Goal: Check status: Check status

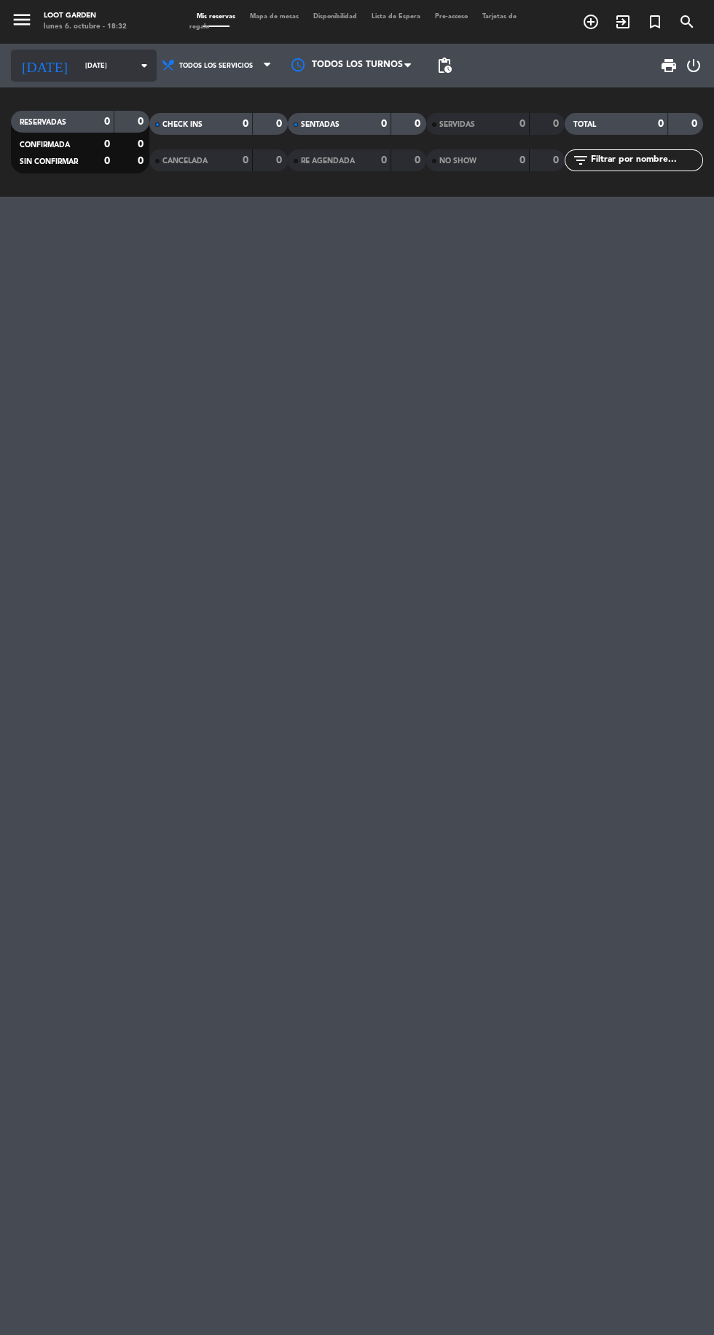
click at [136, 71] on icon "arrow_drop_down" at bounding box center [144, 65] width 17 height 17
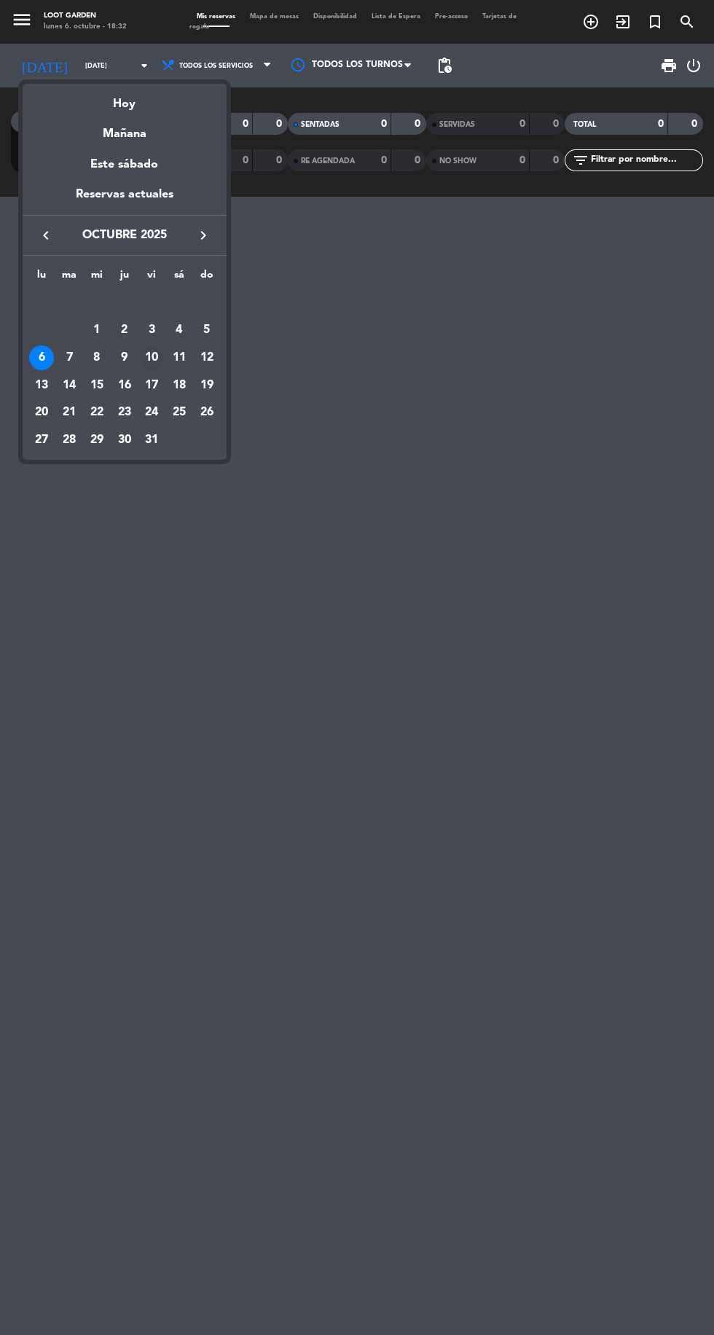
click at [152, 357] on div "10" at bounding box center [151, 357] width 25 height 25
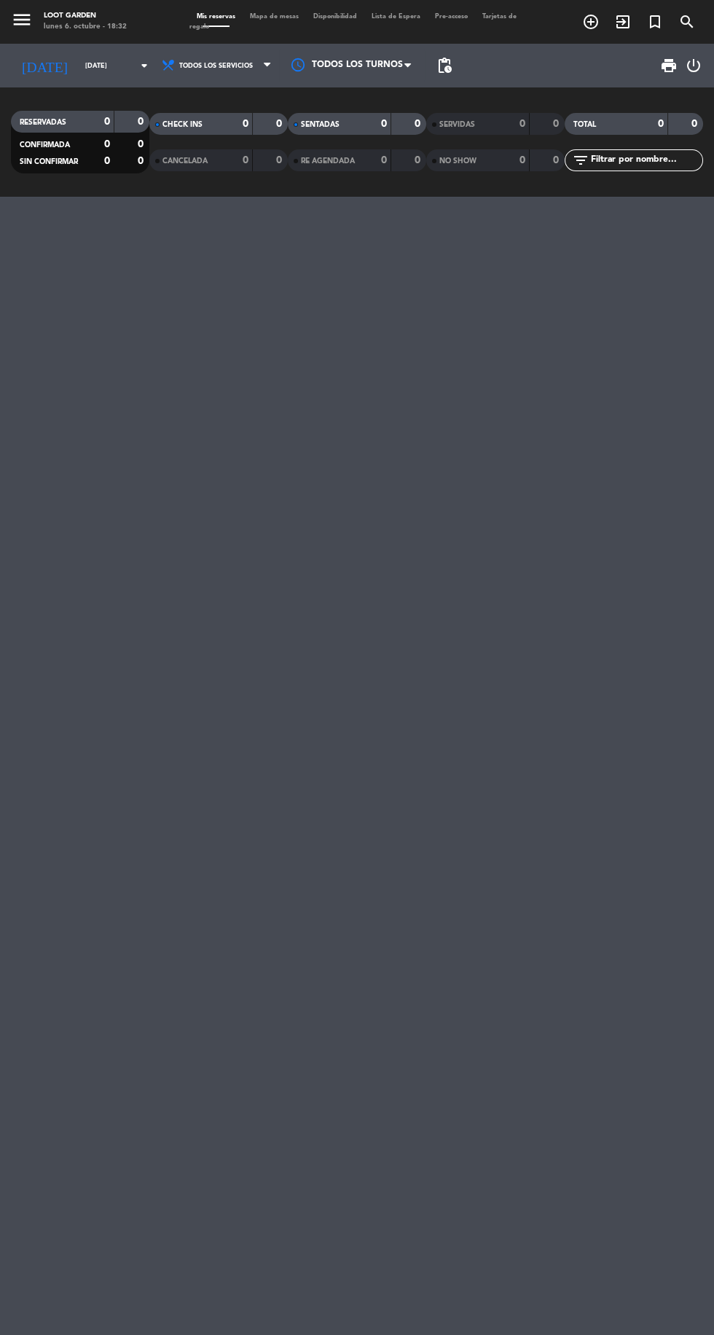
type input "[DATE]"
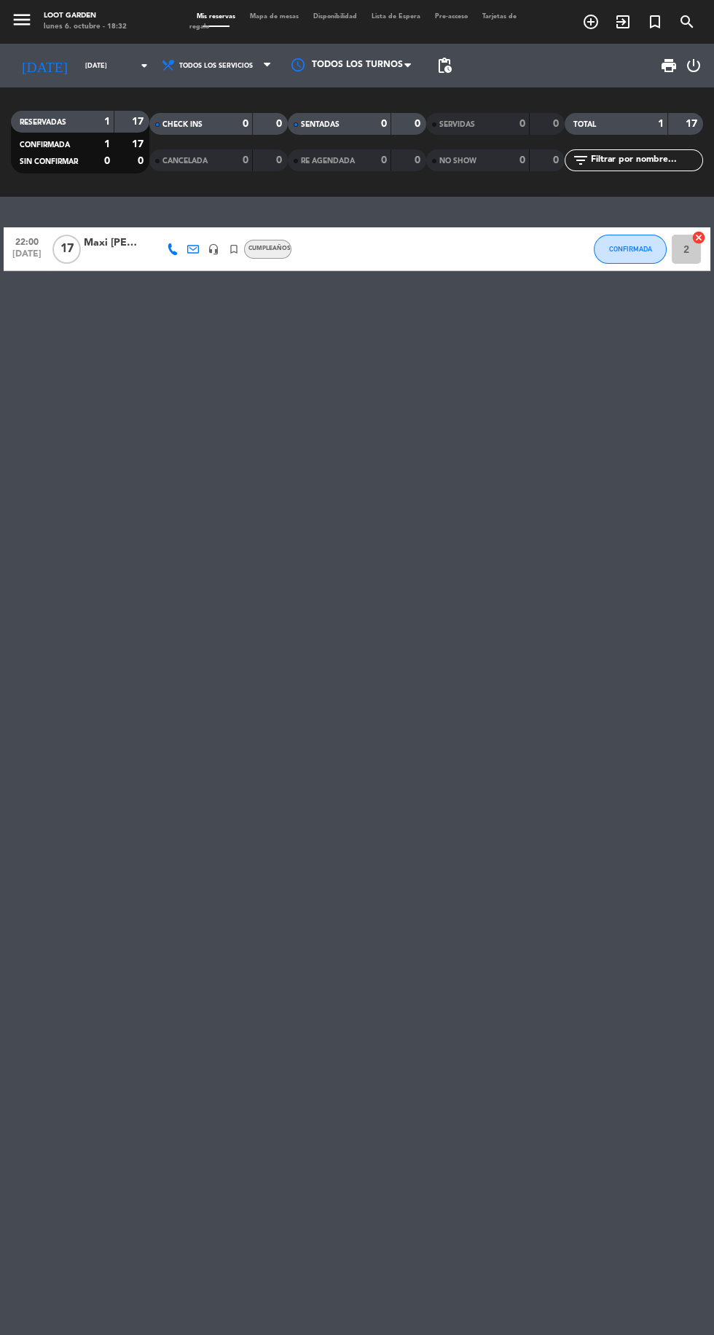
click at [15, 241] on span "22:00" at bounding box center [27, 240] width 36 height 17
click at [424, 257] on div at bounding box center [433, 248] width 39 height 43
click at [109, 245] on div "Maxi [PERSON_NAME]" at bounding box center [113, 243] width 58 height 17
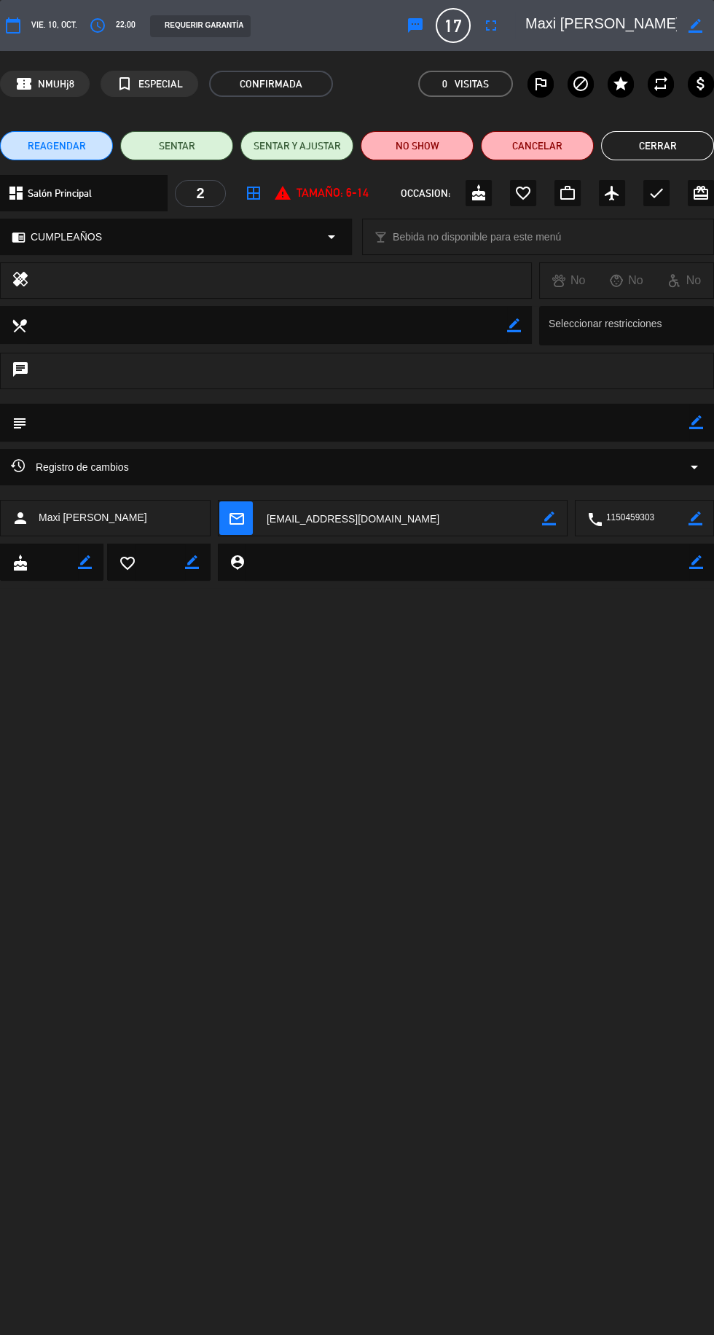
click at [111, 459] on span "Registro de cambios" at bounding box center [70, 466] width 118 height 17
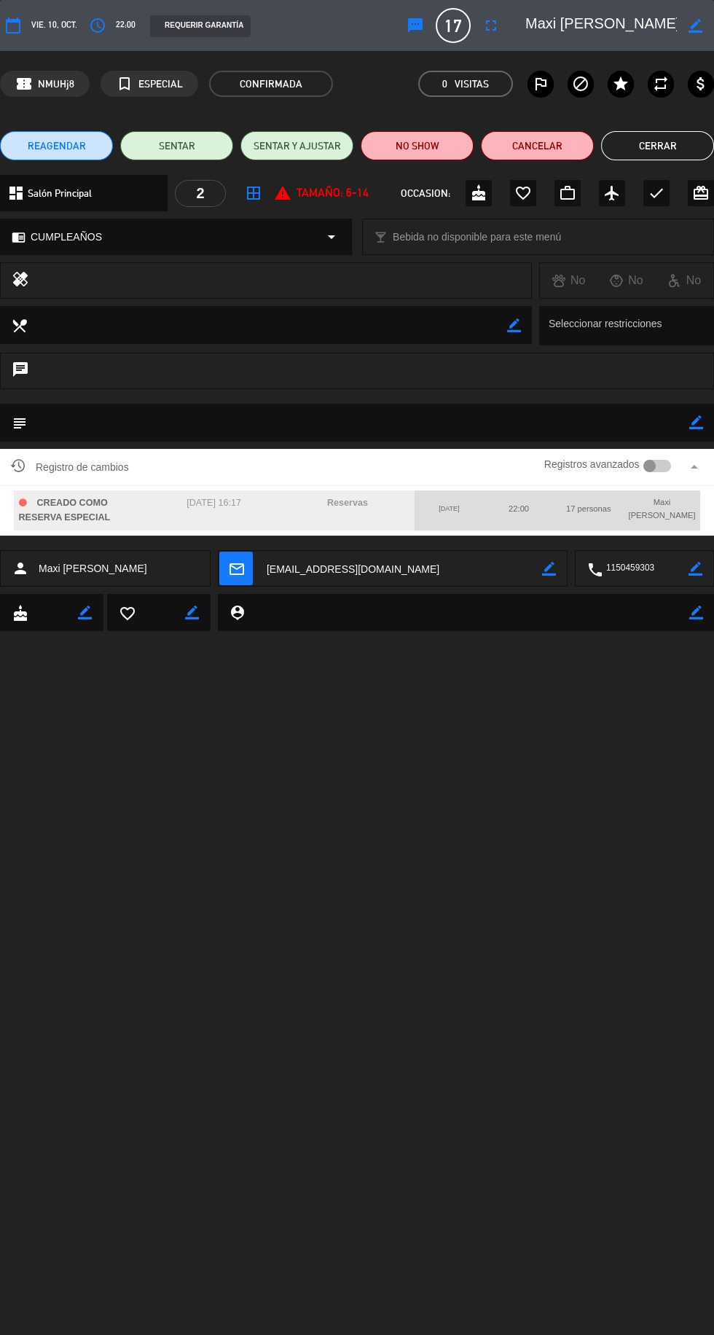
click at [677, 147] on button "Cerrar" at bounding box center [657, 145] width 113 height 29
